Goal: Task Accomplishment & Management: Manage account settings

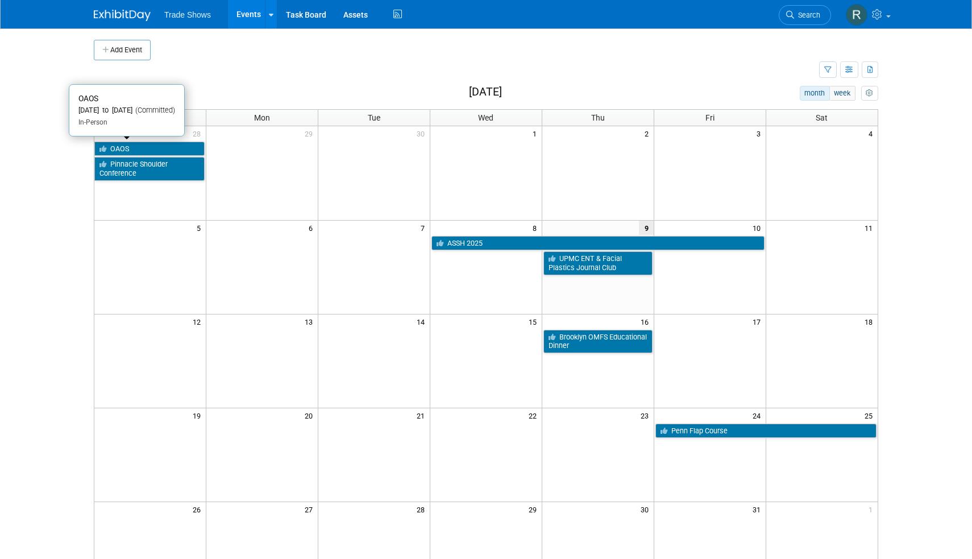
click at [136, 142] on link "OAOS" at bounding box center [149, 149] width 110 height 15
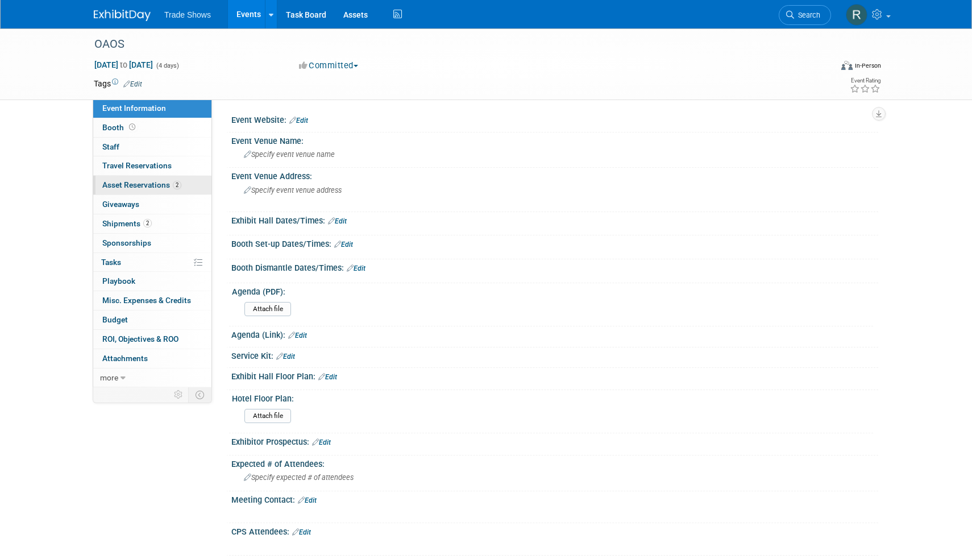
click at [127, 174] on div "Event Information Event Info Booth Booth 0 Staff 0 Staff 0 Travel Reservations …" at bounding box center [152, 243] width 119 height 288
click at [131, 180] on span "Asset Reservations 2" at bounding box center [141, 184] width 79 height 9
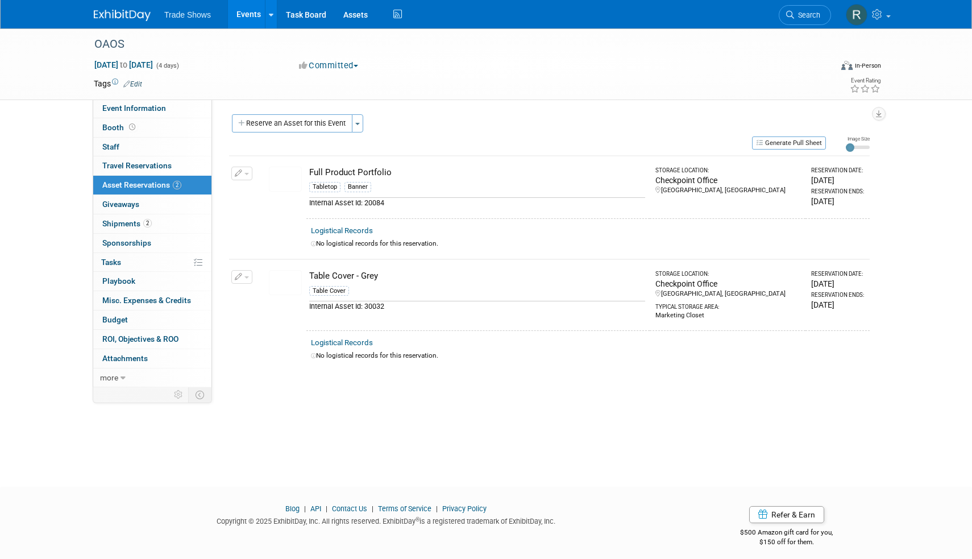
drag, startPoint x: 235, startPoint y: 279, endPoint x: 242, endPoint y: 268, distance: 13.0
click at [235, 279] on button "button" at bounding box center [241, 277] width 21 height 14
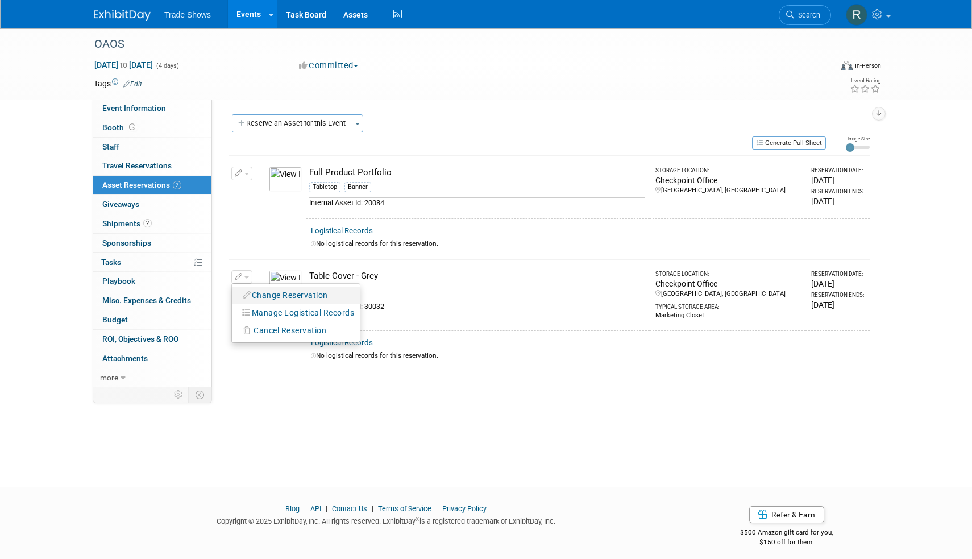
click at [246, 288] on button "Change Reservation" at bounding box center [286, 295] width 96 height 15
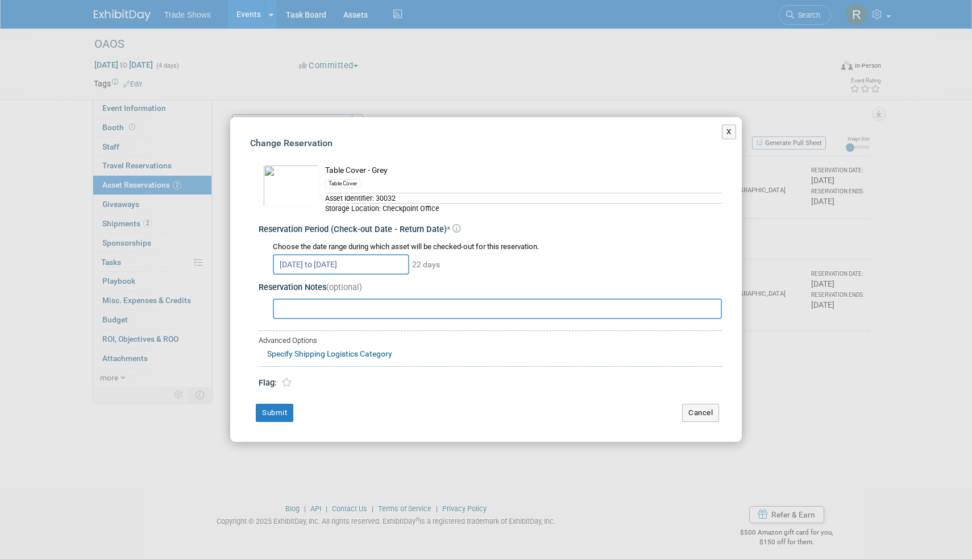
click at [282, 391] on div "Change Reservation Table Cover - Grey Table Cover * *" at bounding box center [486, 279] width 512 height 325
drag, startPoint x: 280, startPoint y: 379, endPoint x: 280, endPoint y: 391, distance: 12.5
click at [280, 380] on link at bounding box center [287, 382] width 16 height 16
drag, startPoint x: 274, startPoint y: 410, endPoint x: 282, endPoint y: 352, distance: 58.5
click at [274, 408] on button "Submit" at bounding box center [275, 413] width 38 height 18
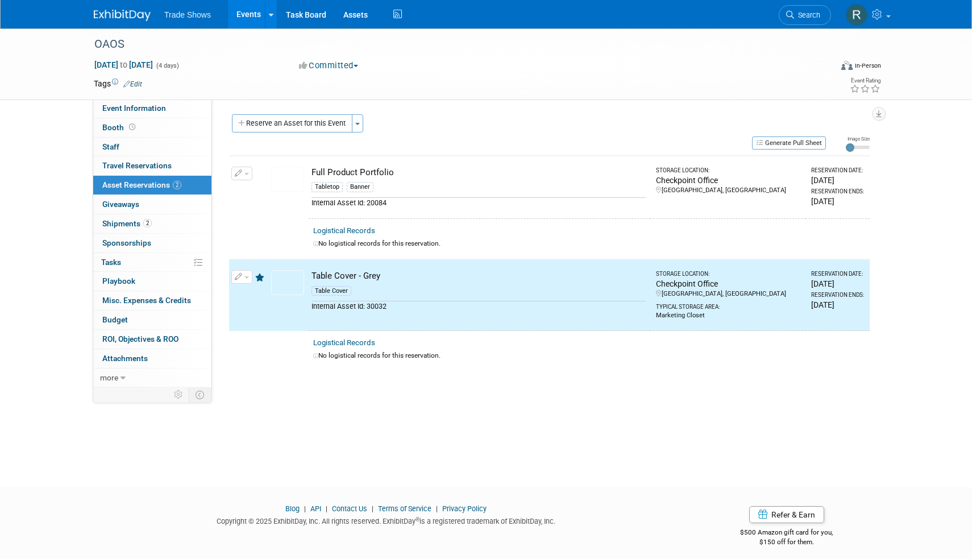
click at [244, 171] on button "button" at bounding box center [241, 174] width 21 height 14
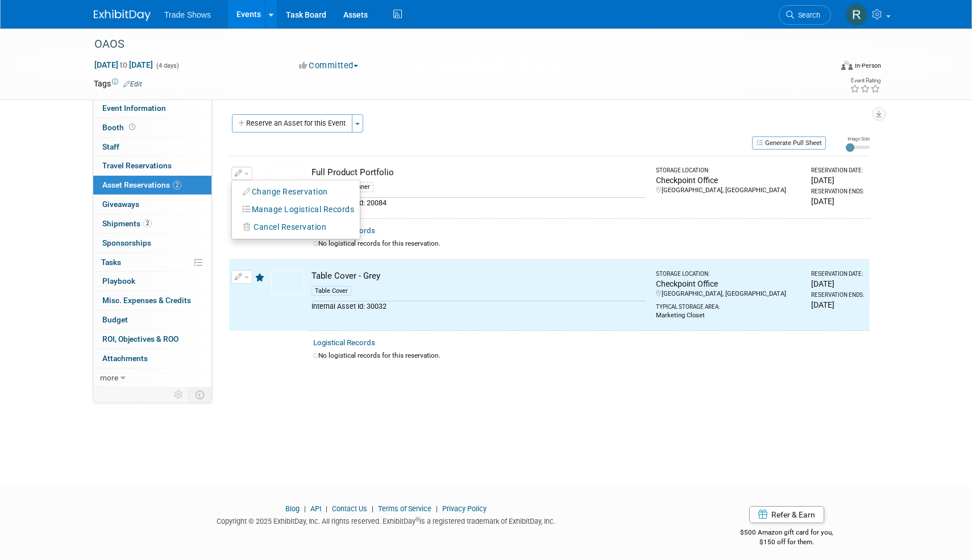
click at [252, 186] on button "Change Reservation" at bounding box center [286, 191] width 96 height 15
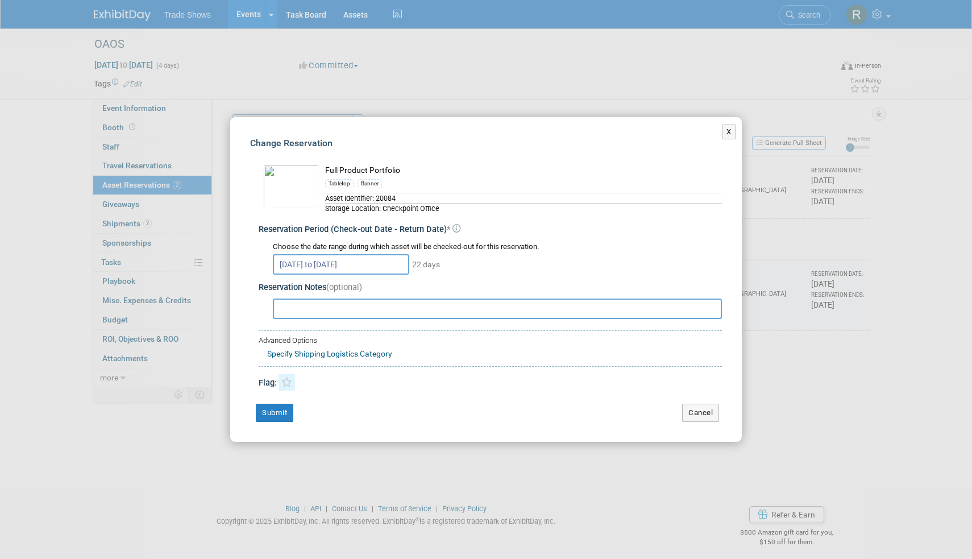
click at [285, 372] on div "Flag:" at bounding box center [490, 378] width 463 height 23
drag, startPoint x: 285, startPoint y: 383, endPoint x: 284, endPoint y: 397, distance: 14.9
click at [285, 384] on icon at bounding box center [286, 383] width 11 height 10
drag, startPoint x: 279, startPoint y: 410, endPoint x: 392, endPoint y: 328, distance: 139.7
click at [279, 410] on button "Submit" at bounding box center [275, 413] width 38 height 18
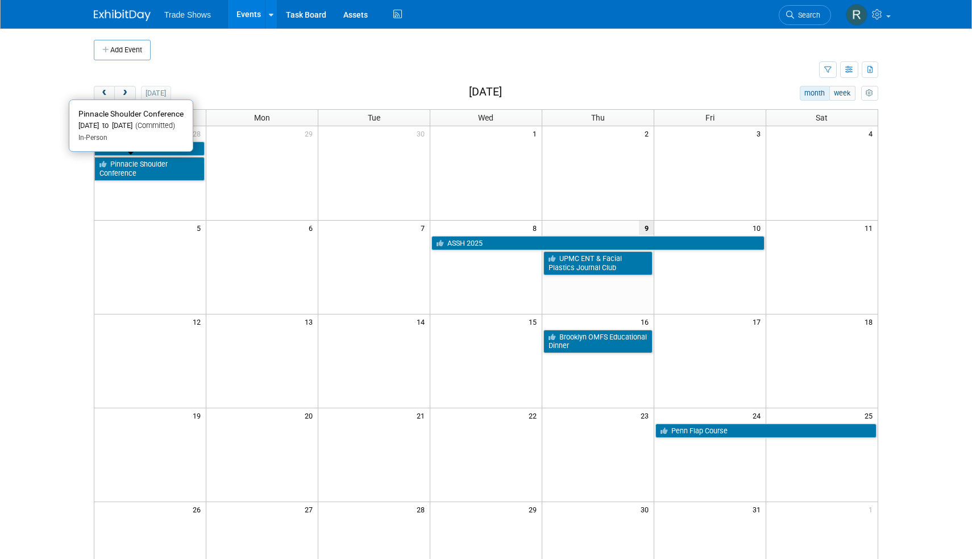
click at [179, 160] on link "Pinnacle Shoulder Conference" at bounding box center [149, 168] width 110 height 23
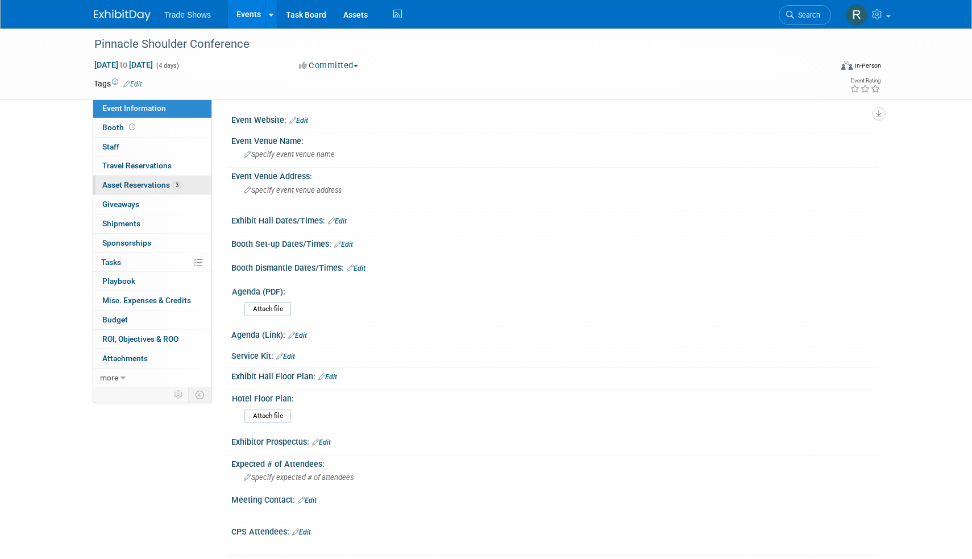
drag, startPoint x: 150, startPoint y: 189, endPoint x: 169, endPoint y: 185, distance: 19.2
click at [150, 189] on link "3 Asset Reservations 3" at bounding box center [152, 185] width 118 height 19
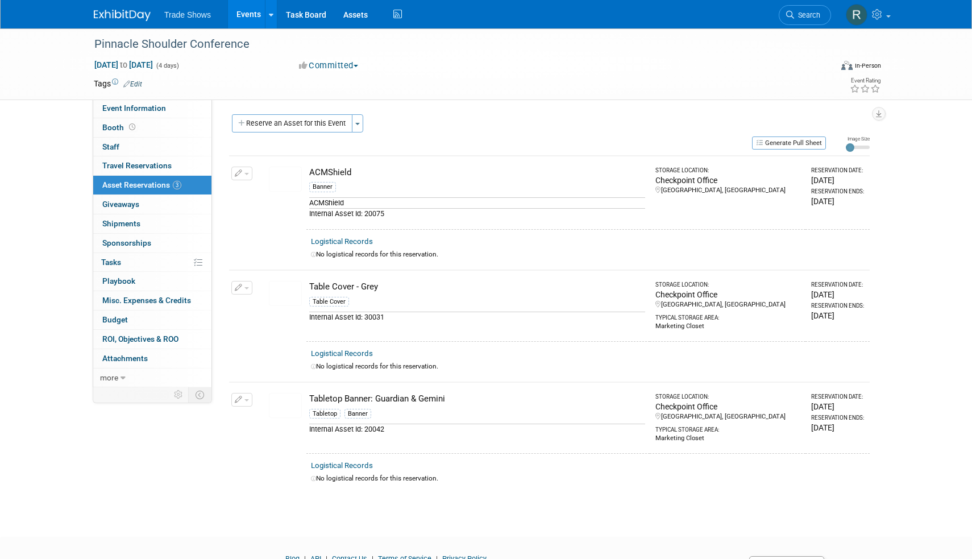
drag, startPoint x: 243, startPoint y: 174, endPoint x: 250, endPoint y: 197, distance: 24.3
click at [244, 174] on button "button" at bounding box center [241, 174] width 21 height 14
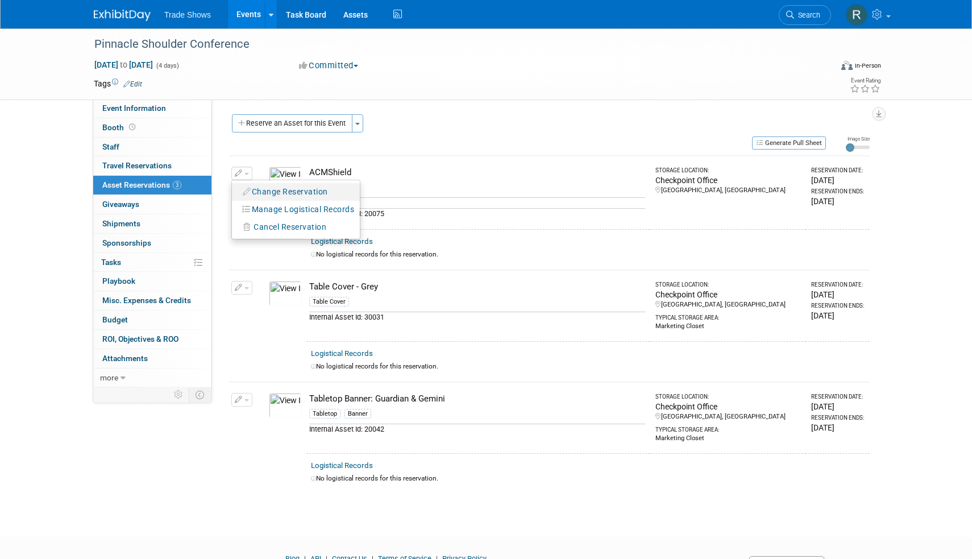
click at [271, 191] on button "Change Reservation" at bounding box center [286, 191] width 96 height 15
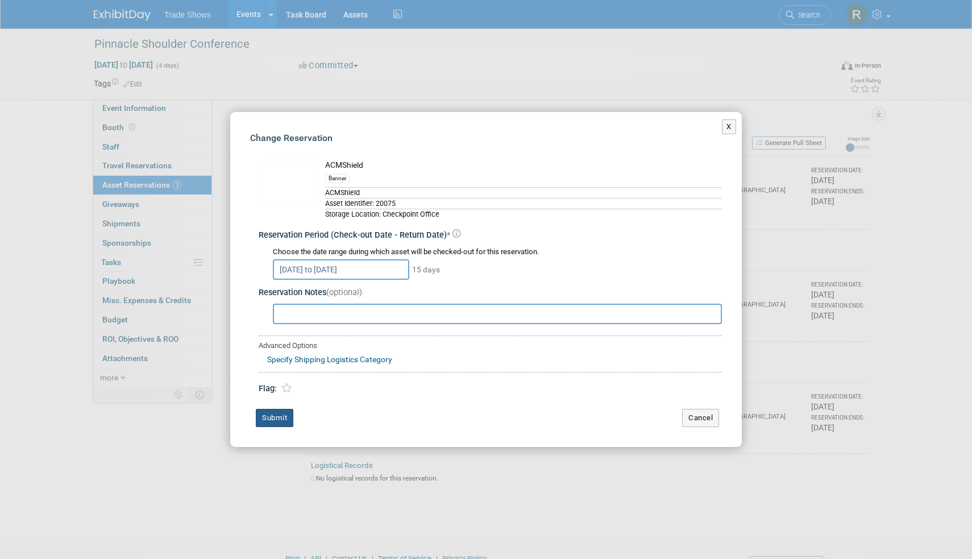
drag, startPoint x: 289, startPoint y: 389, endPoint x: 273, endPoint y: 413, distance: 28.7
click at [288, 392] on link at bounding box center [287, 388] width 16 height 16
drag, startPoint x: 269, startPoint y: 425, endPoint x: 266, endPoint y: 411, distance: 14.1
click at [269, 424] on div "Change Reservation ACMShield Banner * 15 days * * *" at bounding box center [486, 279] width 512 height 335
drag, startPoint x: 272, startPoint y: 420, endPoint x: 271, endPoint y: 412, distance: 7.6
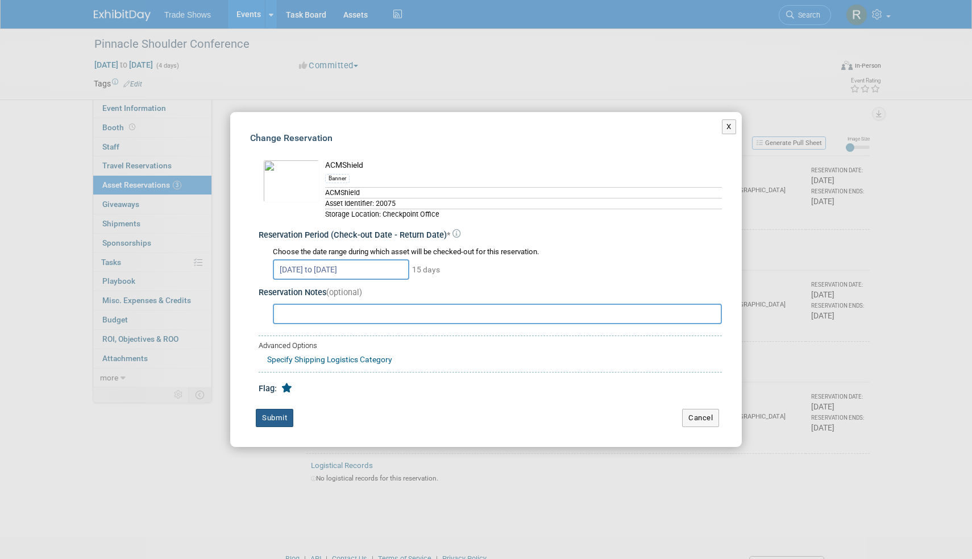
click at [272, 420] on button "Submit" at bounding box center [275, 418] width 38 height 18
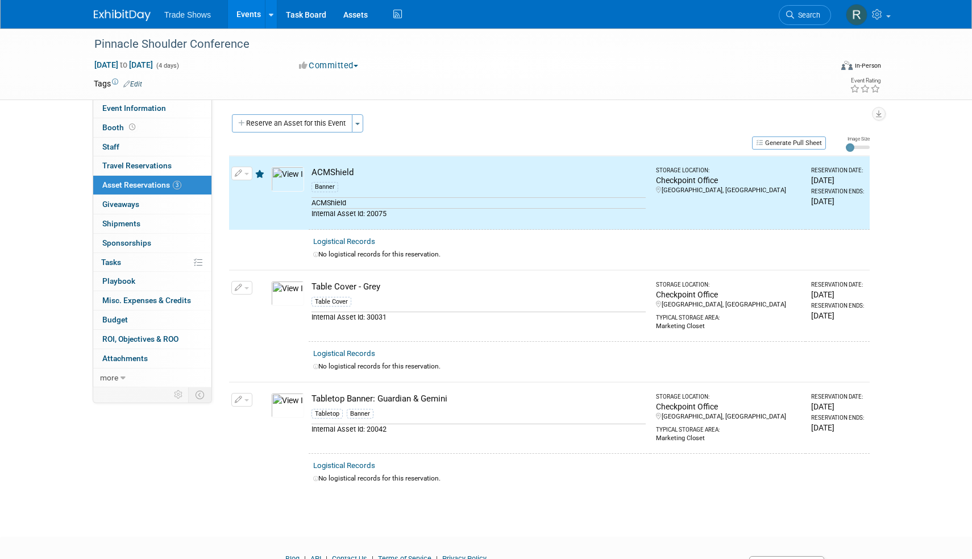
drag, startPoint x: 244, startPoint y: 281, endPoint x: 249, endPoint y: 293, distance: 13.0
click at [244, 281] on button "button" at bounding box center [241, 288] width 21 height 14
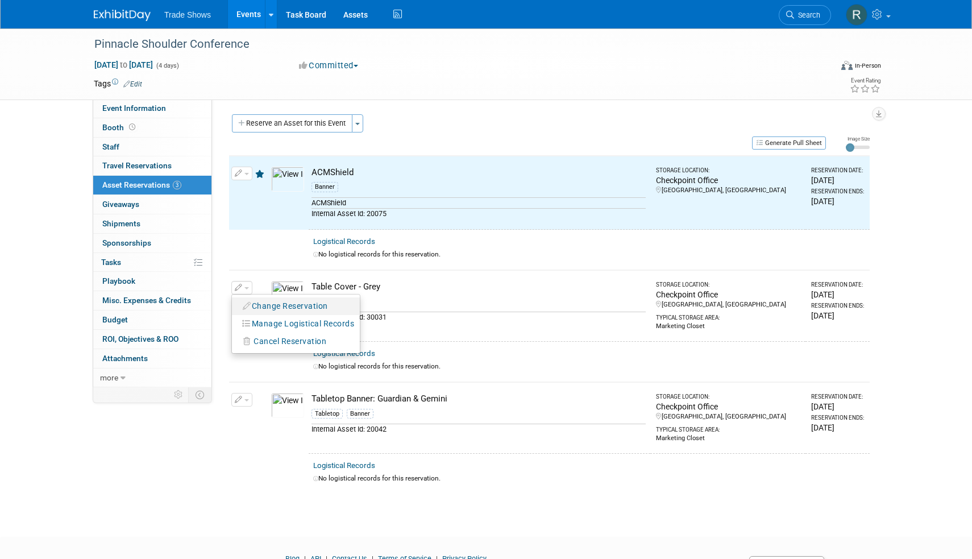
click at [255, 305] on button "Change Reservation" at bounding box center [286, 305] width 96 height 15
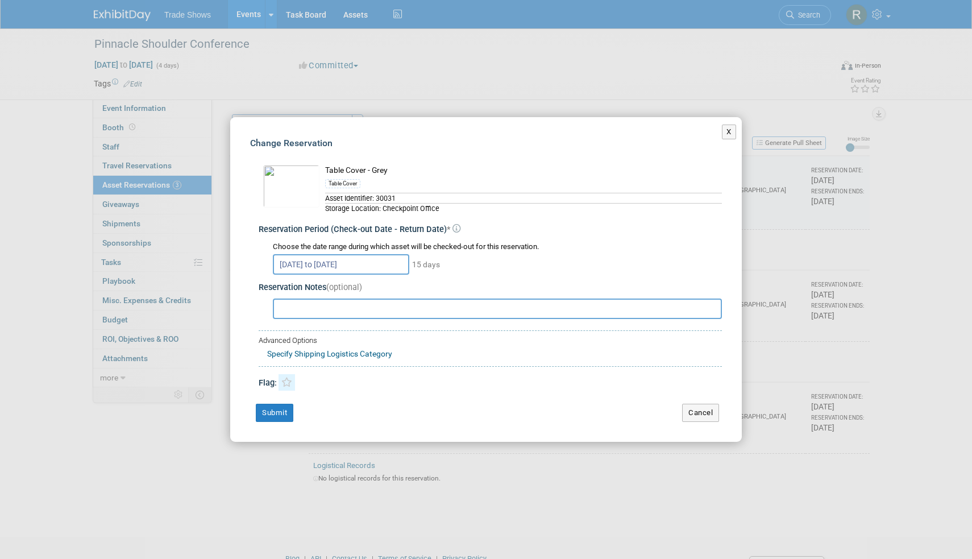
click at [284, 385] on icon at bounding box center [286, 383] width 11 height 10
click at [282, 410] on button "Submit" at bounding box center [275, 413] width 38 height 18
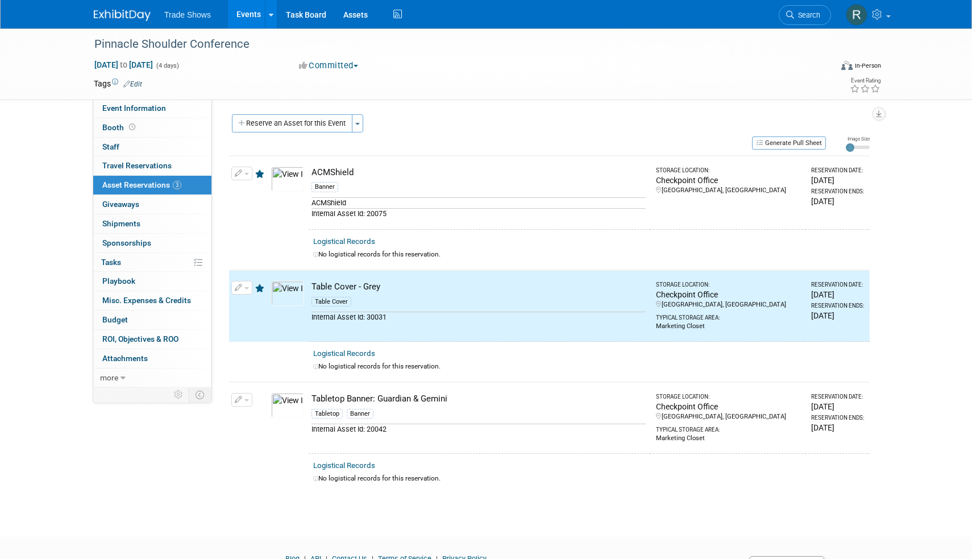
drag, startPoint x: 251, startPoint y: 388, endPoint x: 249, endPoint y: 393, distance: 5.9
click at [250, 393] on button "button" at bounding box center [241, 400] width 21 height 14
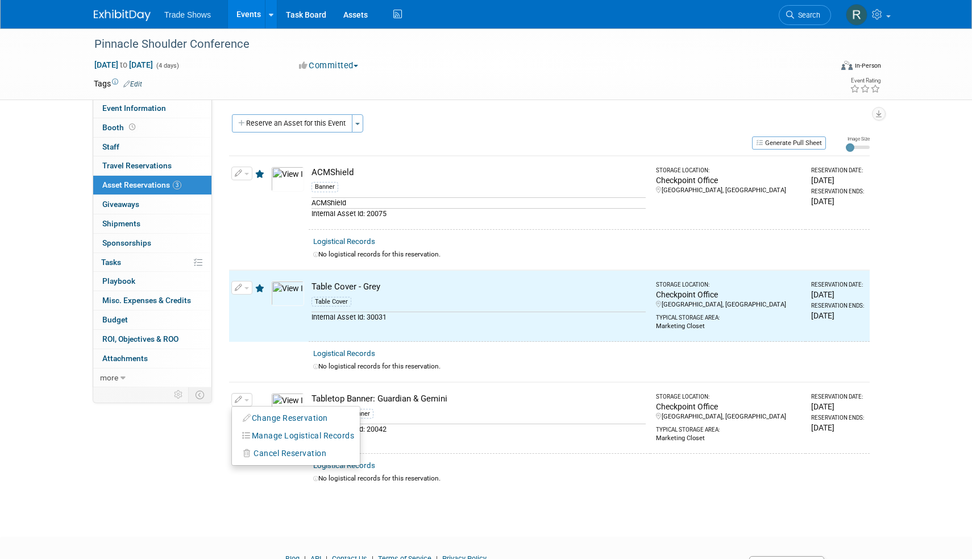
click at [270, 410] on button "Change Reservation" at bounding box center [286, 417] width 96 height 15
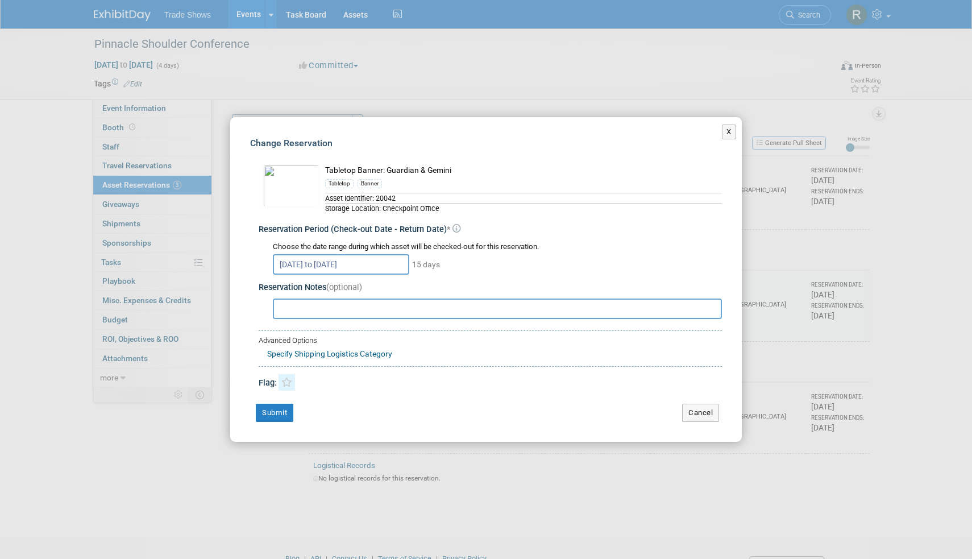
click at [288, 387] on link at bounding box center [287, 382] width 16 height 16
click at [281, 411] on button "Submit" at bounding box center [275, 413] width 38 height 18
